Goal: Navigation & Orientation: Find specific page/section

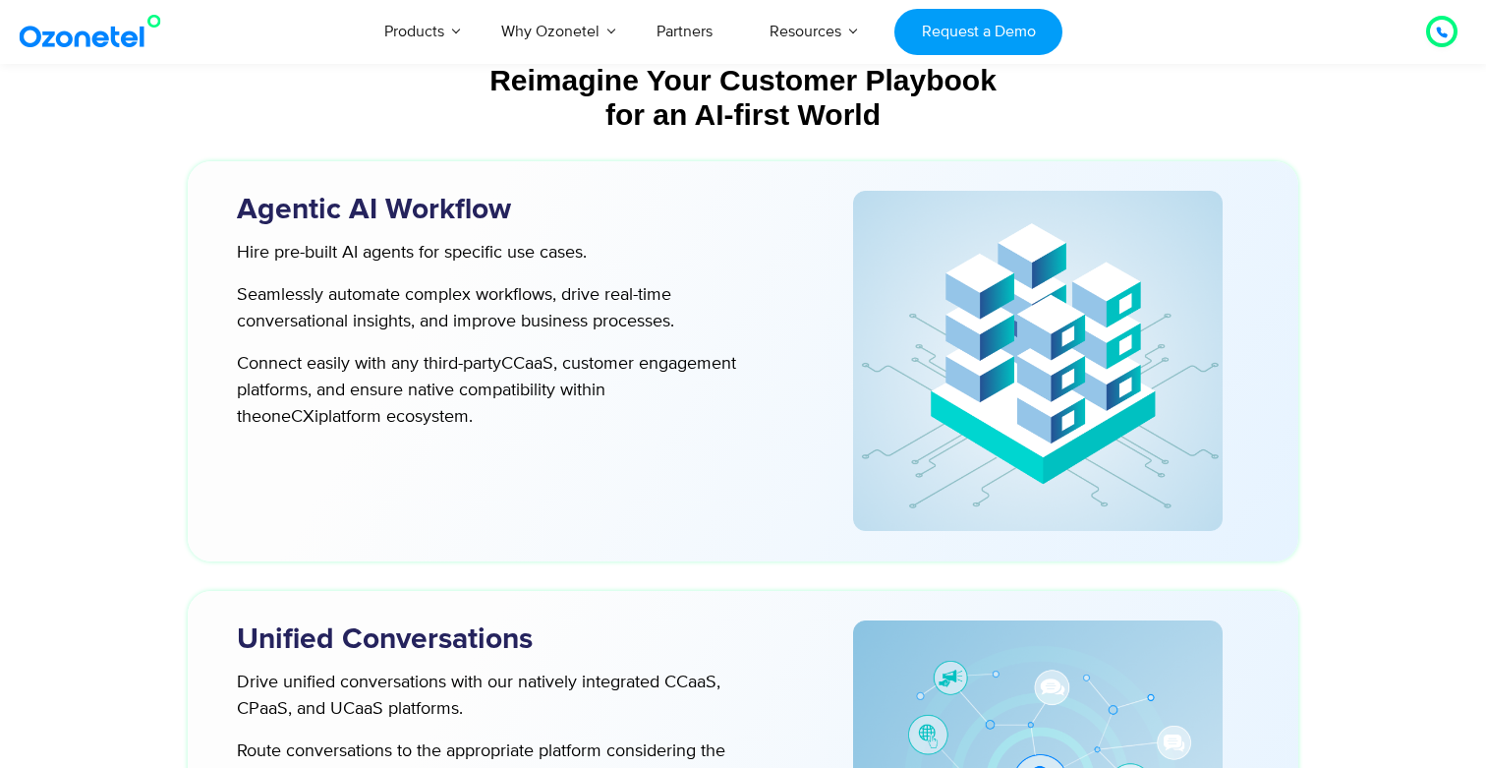
scroll to position [5012, 0]
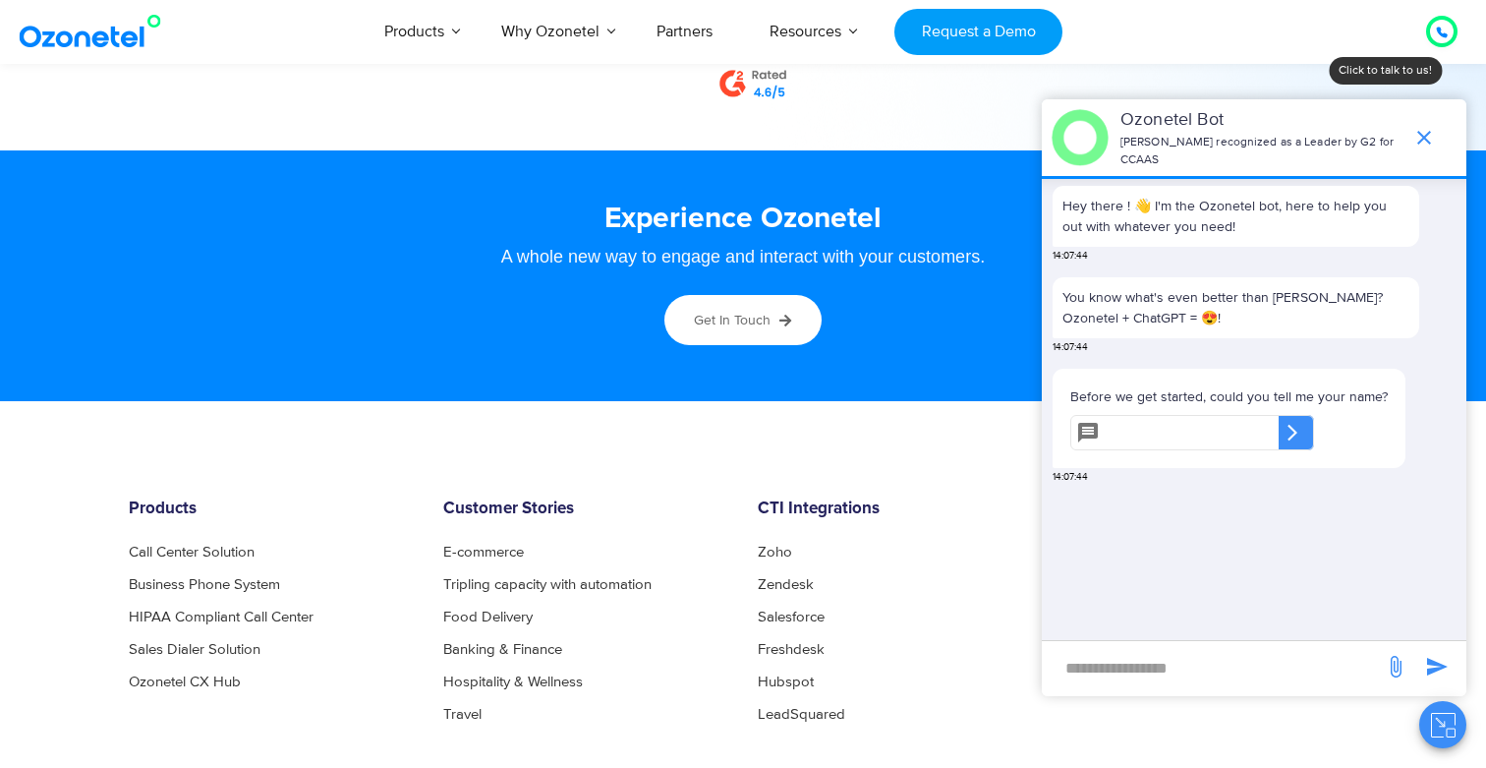
scroll to position [10787, 0]
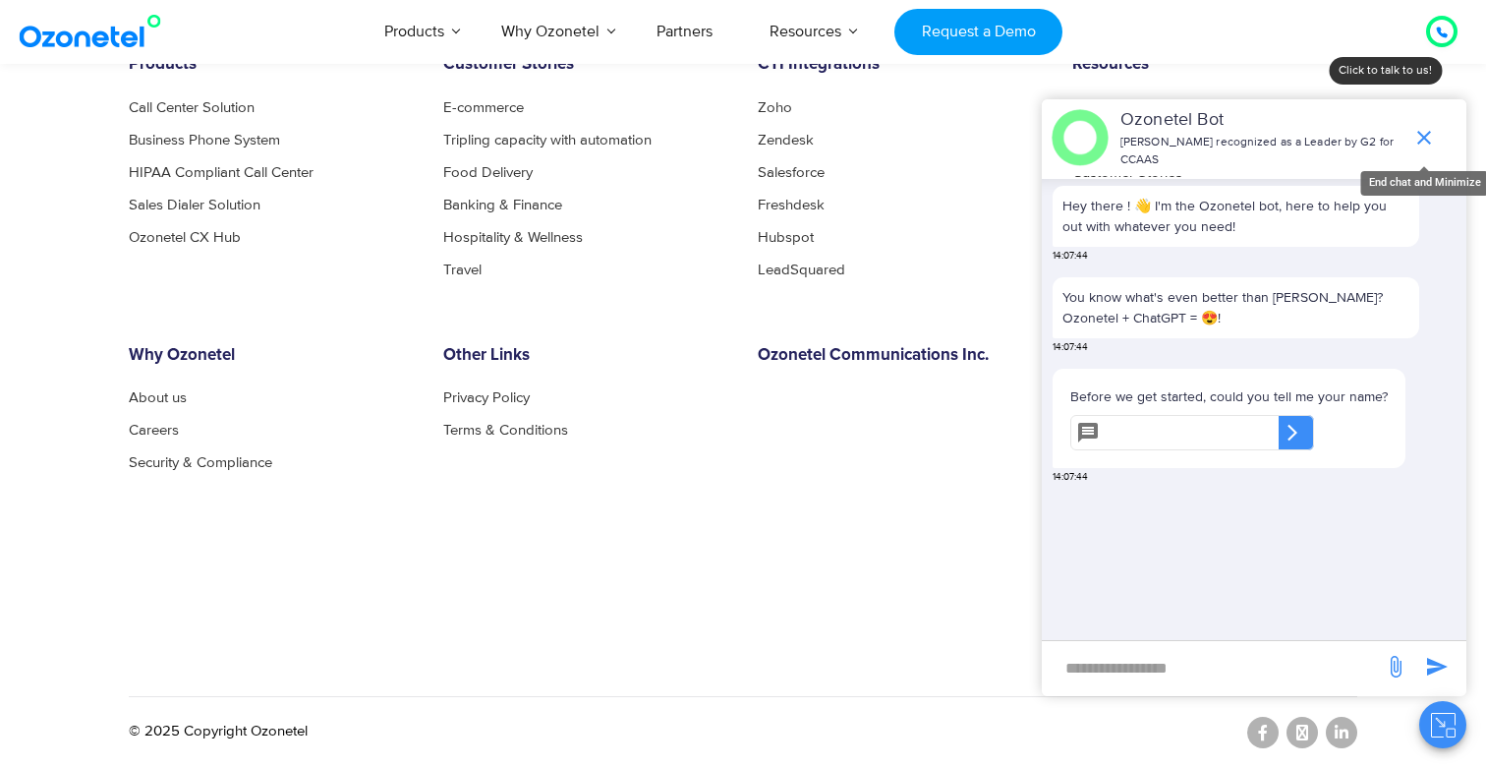
click at [1423, 139] on icon "end chat or minimize" at bounding box center [1424, 138] width 14 height 14
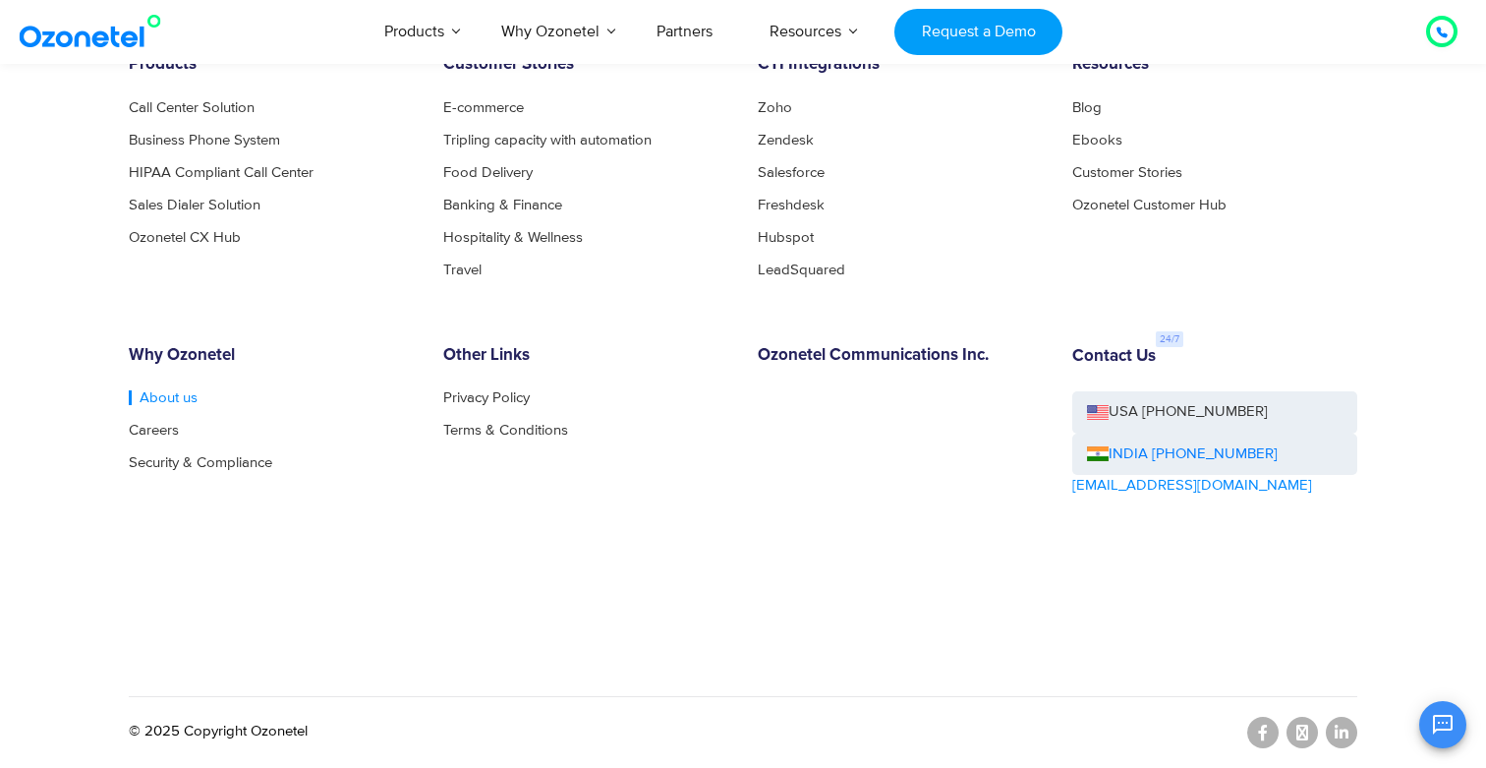
click at [161, 399] on link "About us" at bounding box center [163, 397] width 69 height 15
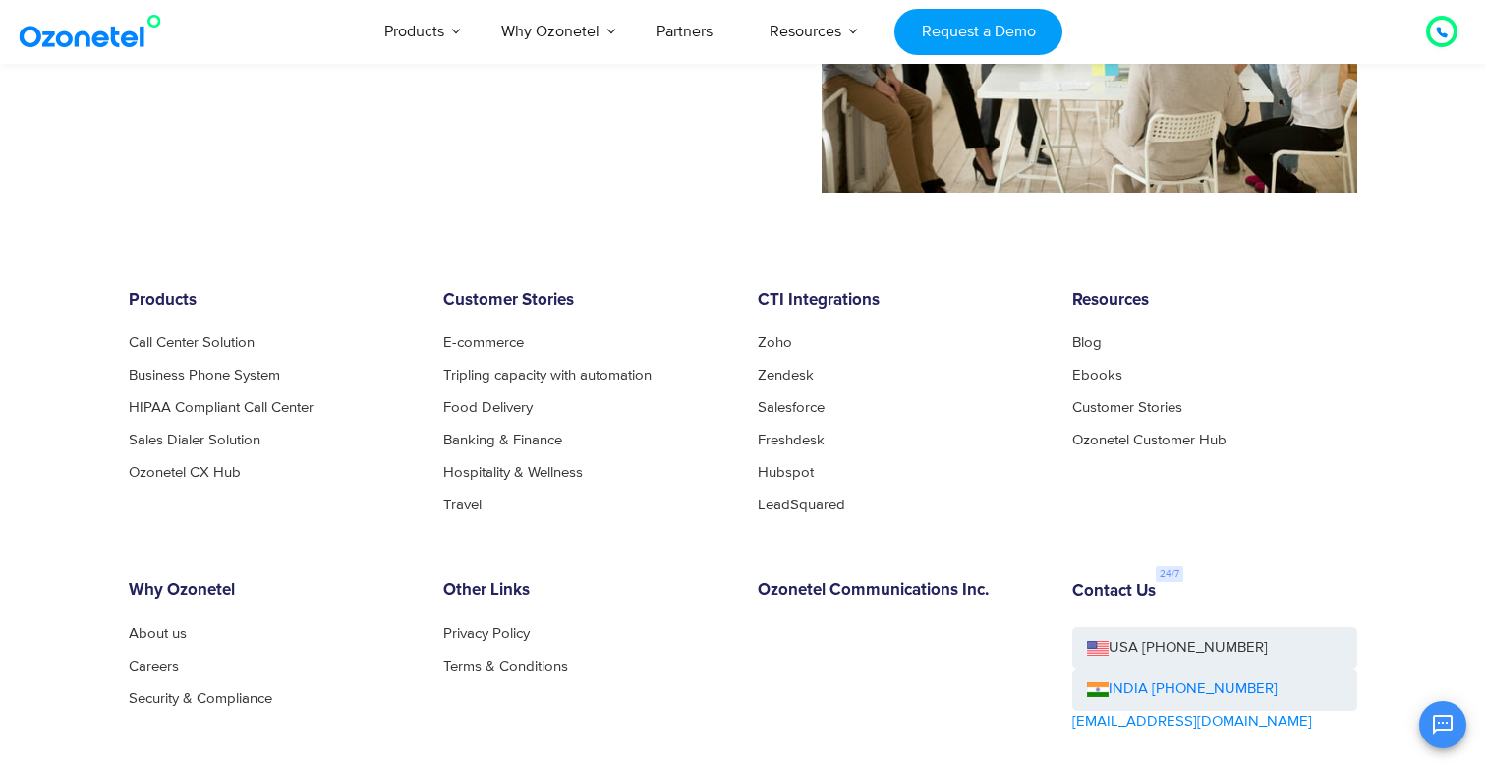
scroll to position [2156, 0]
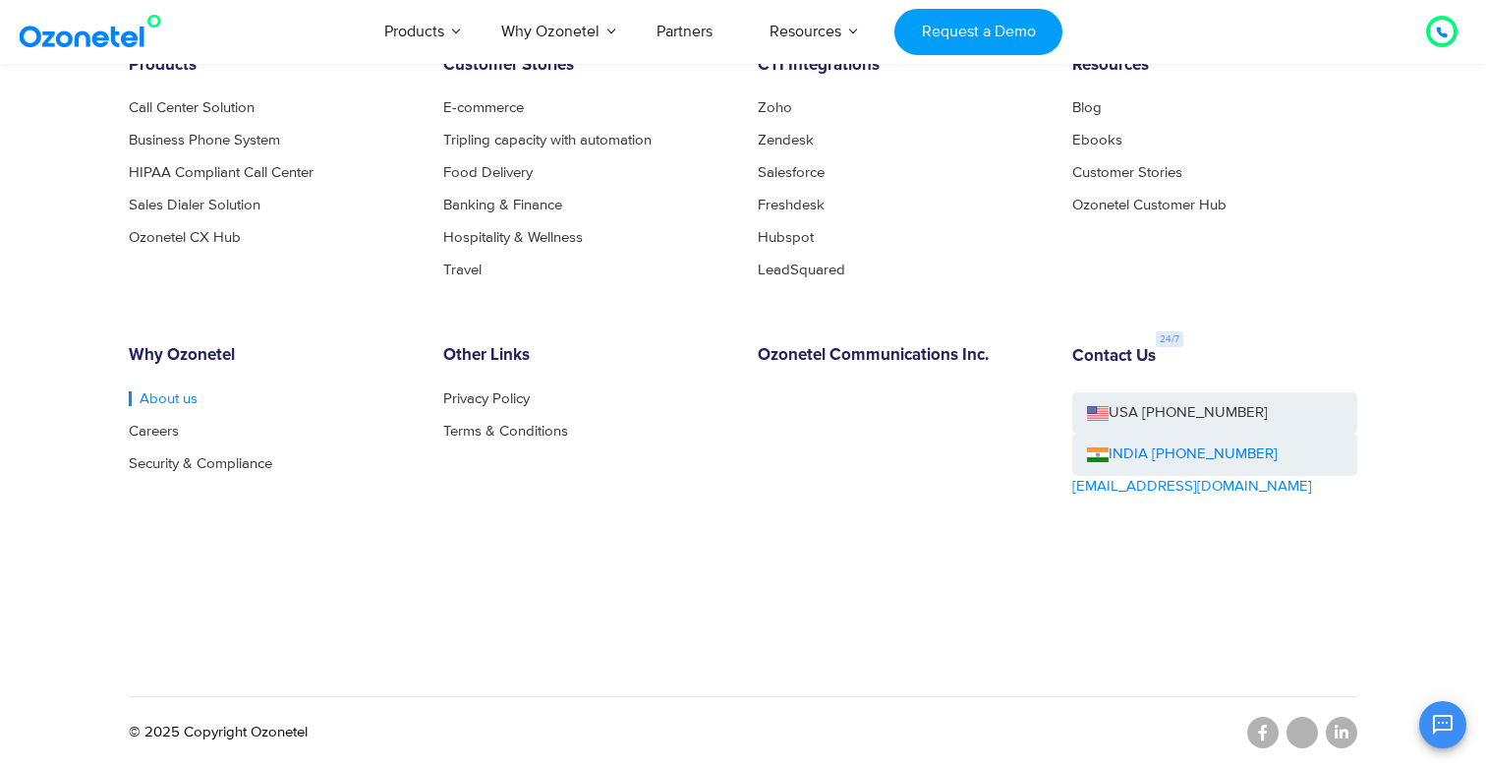
click at [169, 392] on link "About us" at bounding box center [163, 398] width 69 height 15
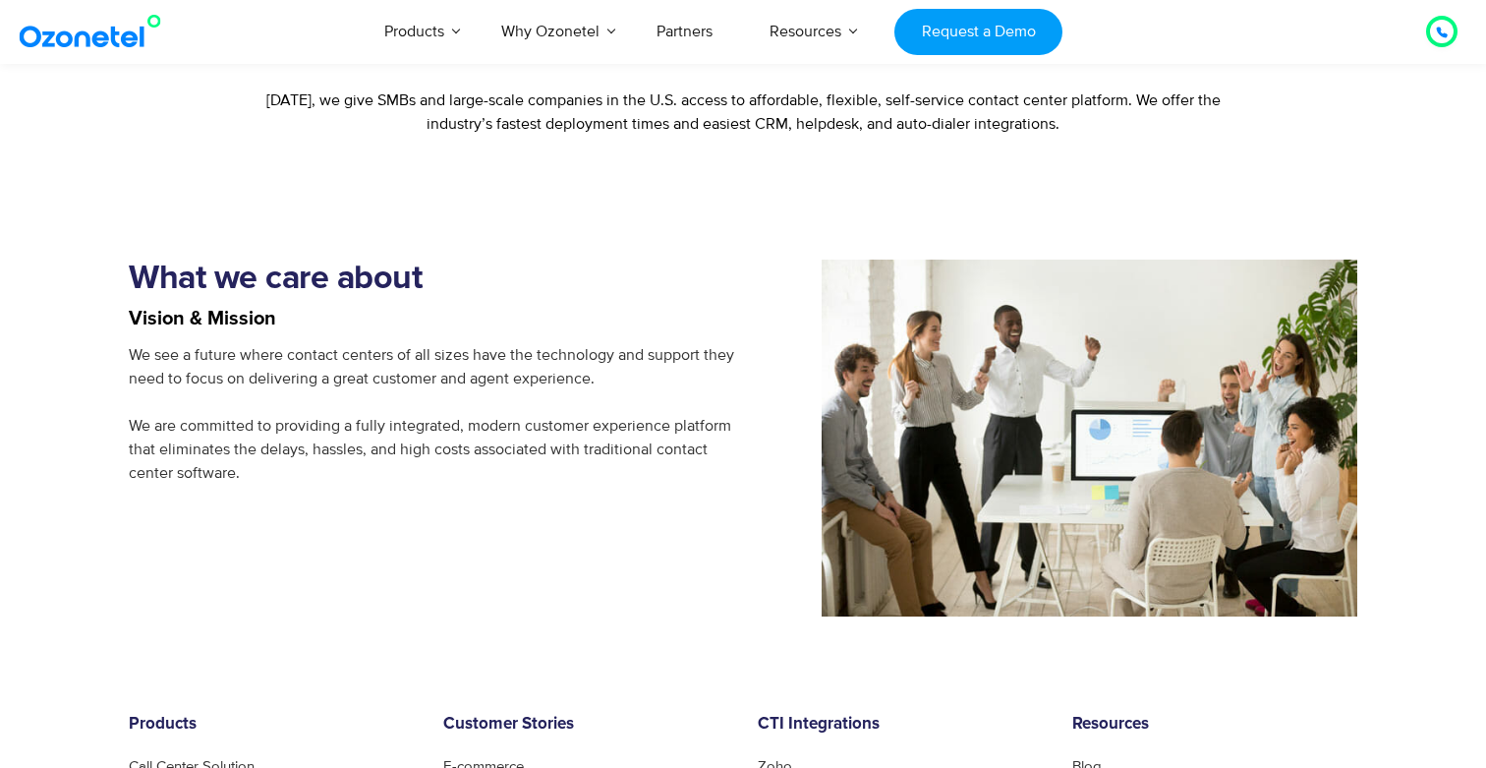
scroll to position [2156, 0]
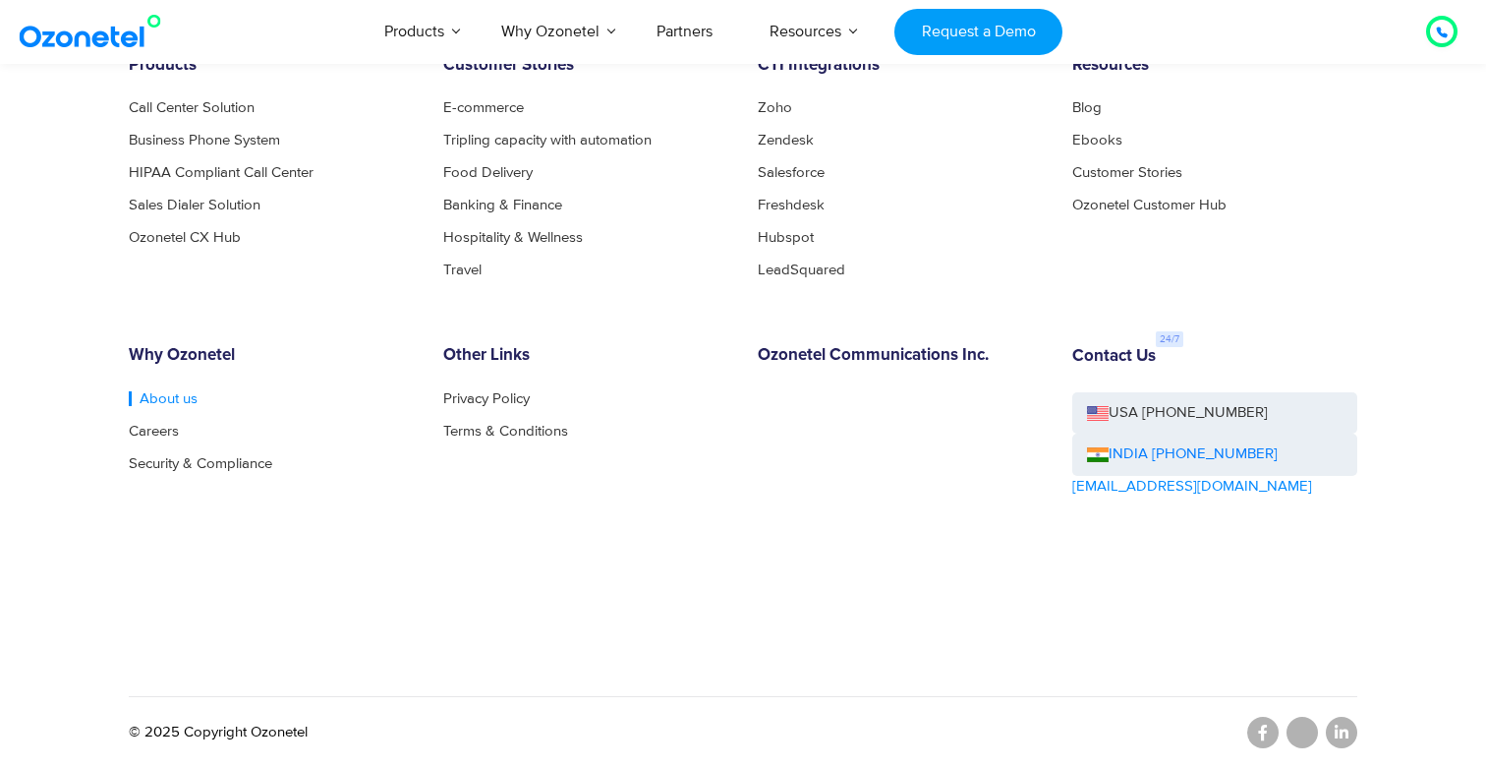
click at [161, 393] on link "About us" at bounding box center [163, 398] width 69 height 15
